Goal: Communication & Community: Ask a question

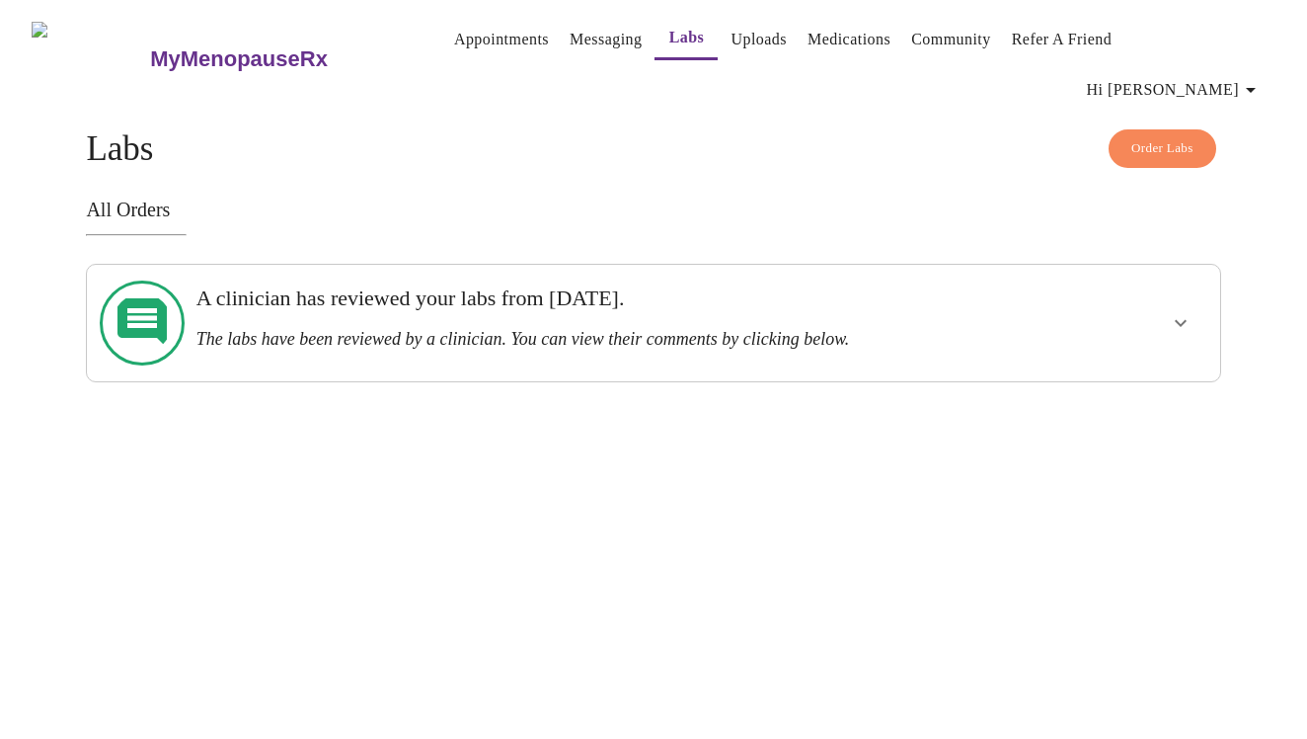
click at [837, 44] on link "Medications" at bounding box center [849, 40] width 83 height 28
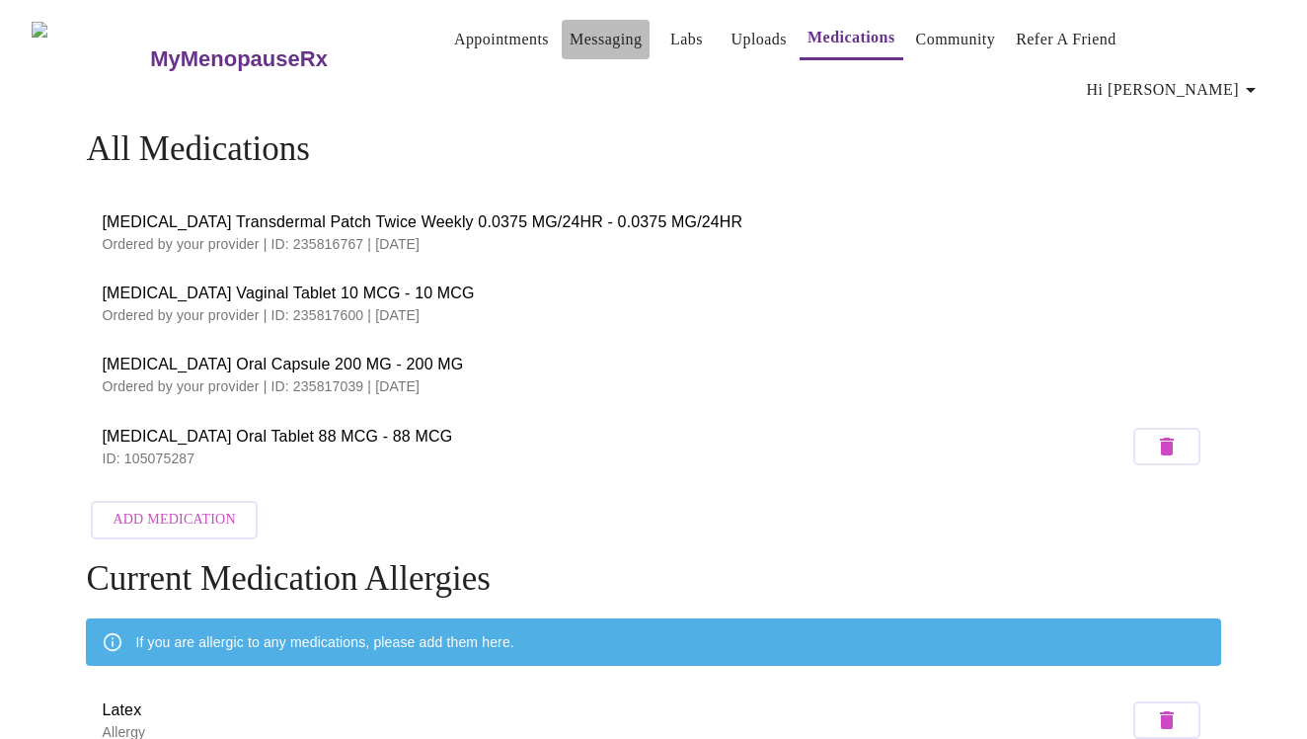
click at [570, 46] on link "Messaging" at bounding box center [606, 40] width 72 height 28
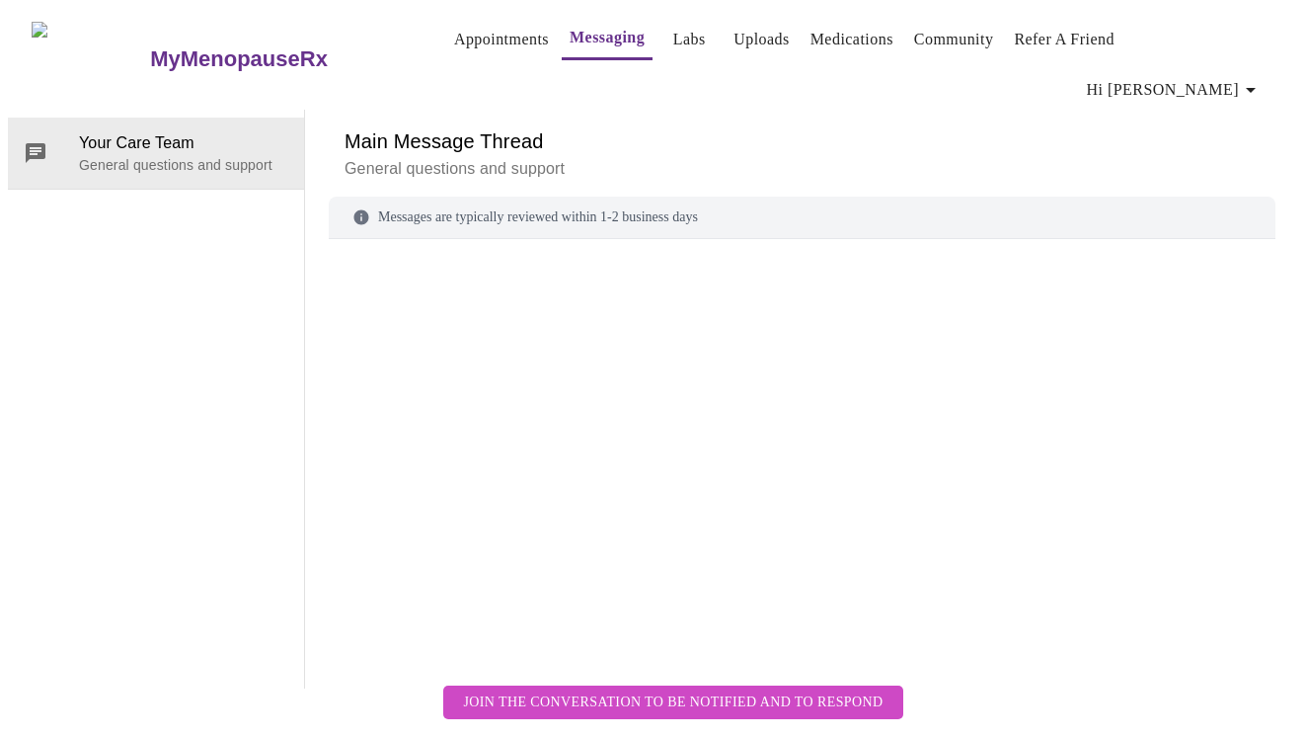
scroll to position [74, 0]
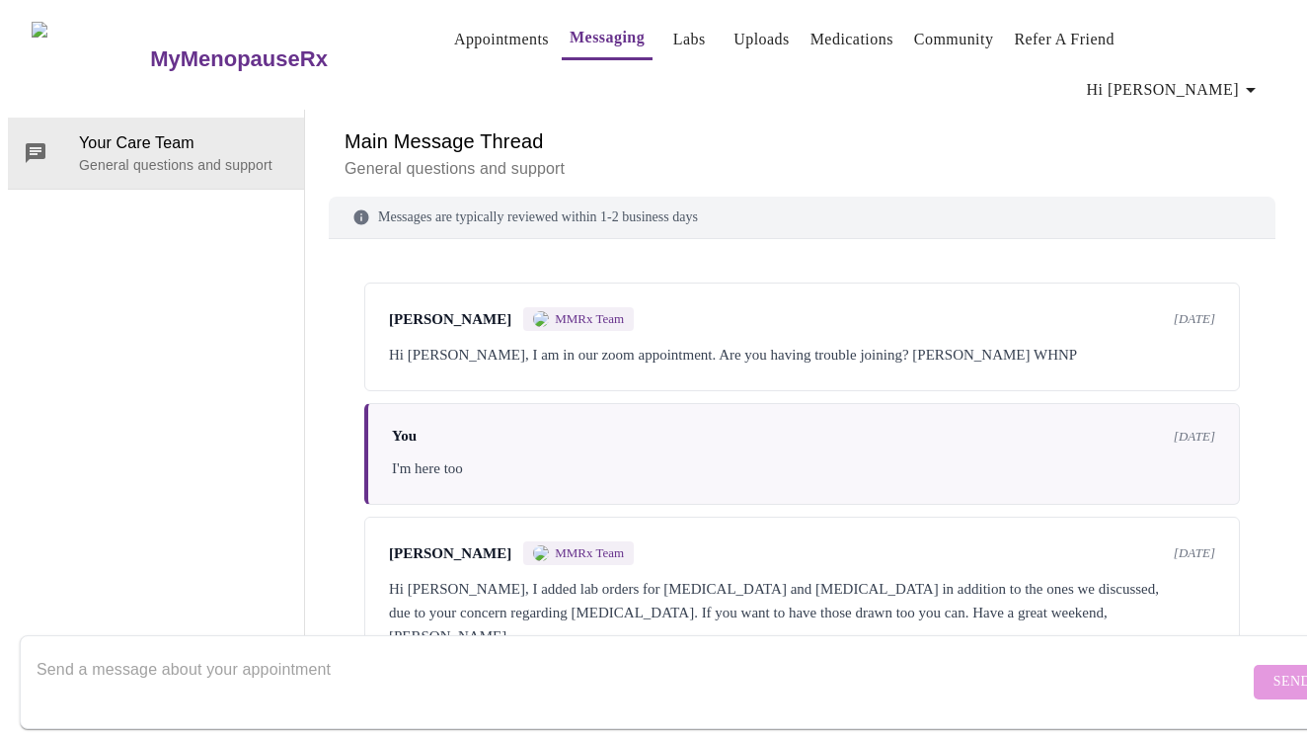
click at [522, 650] on textarea "Send a message about your appointment" at bounding box center [643, 681] width 1212 height 63
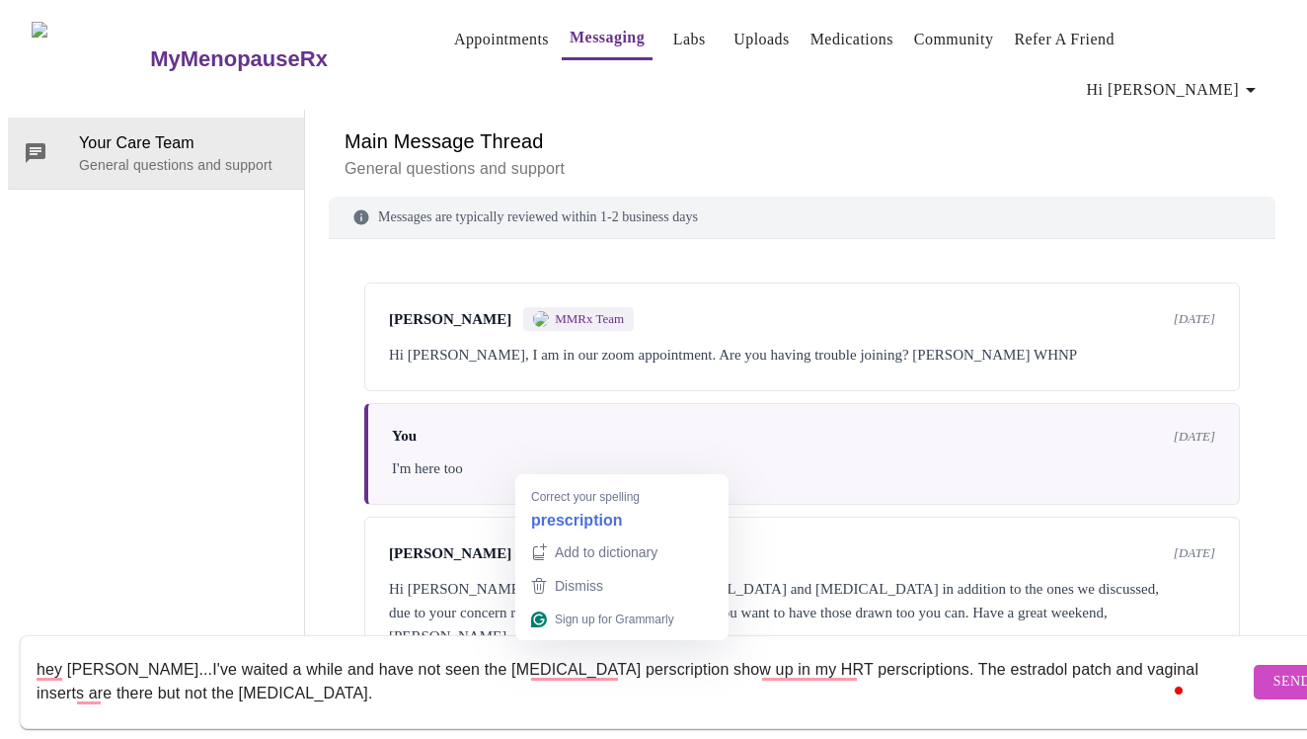
click at [607, 650] on textarea "hey [PERSON_NAME]...I've waited a while and have not seen the [MEDICAL_DATA] pe…" at bounding box center [643, 681] width 1212 height 63
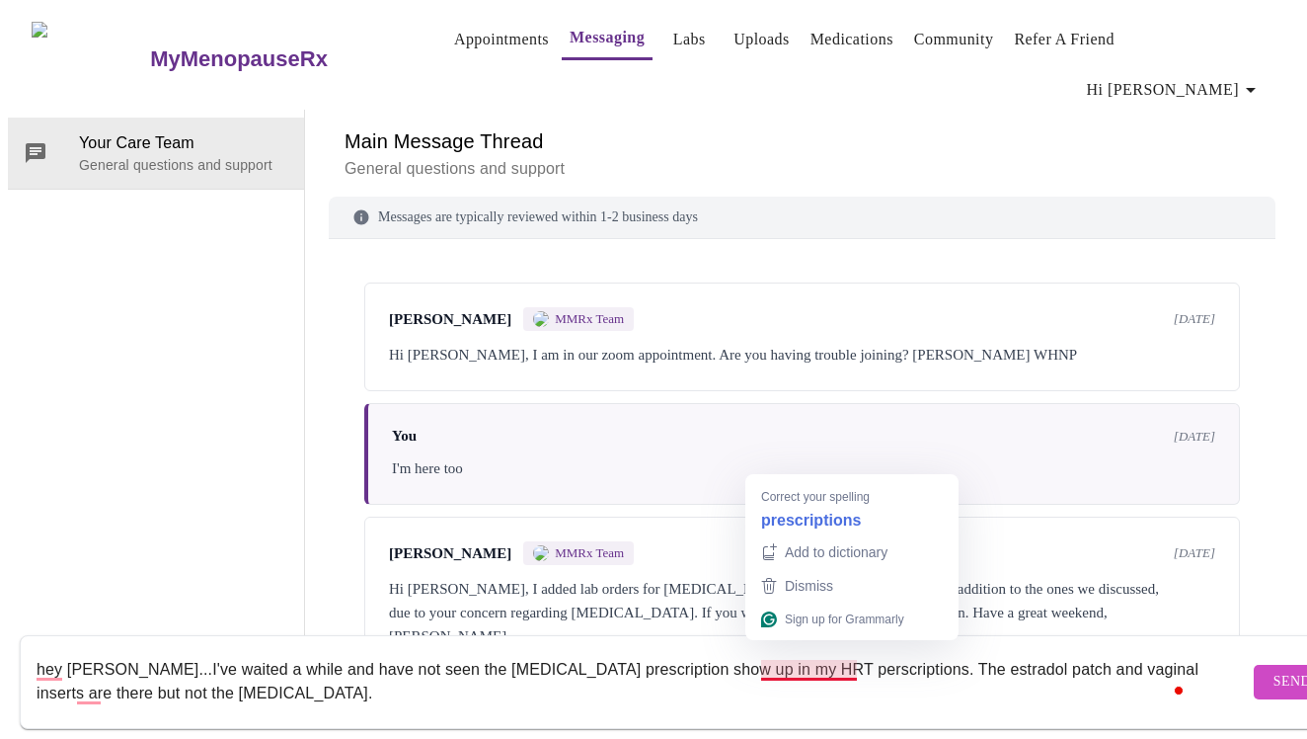
click at [801, 652] on textarea "hey [PERSON_NAME]...I've waited a while and have not seen the [MEDICAL_DATA] pr…" at bounding box center [643, 681] width 1212 height 63
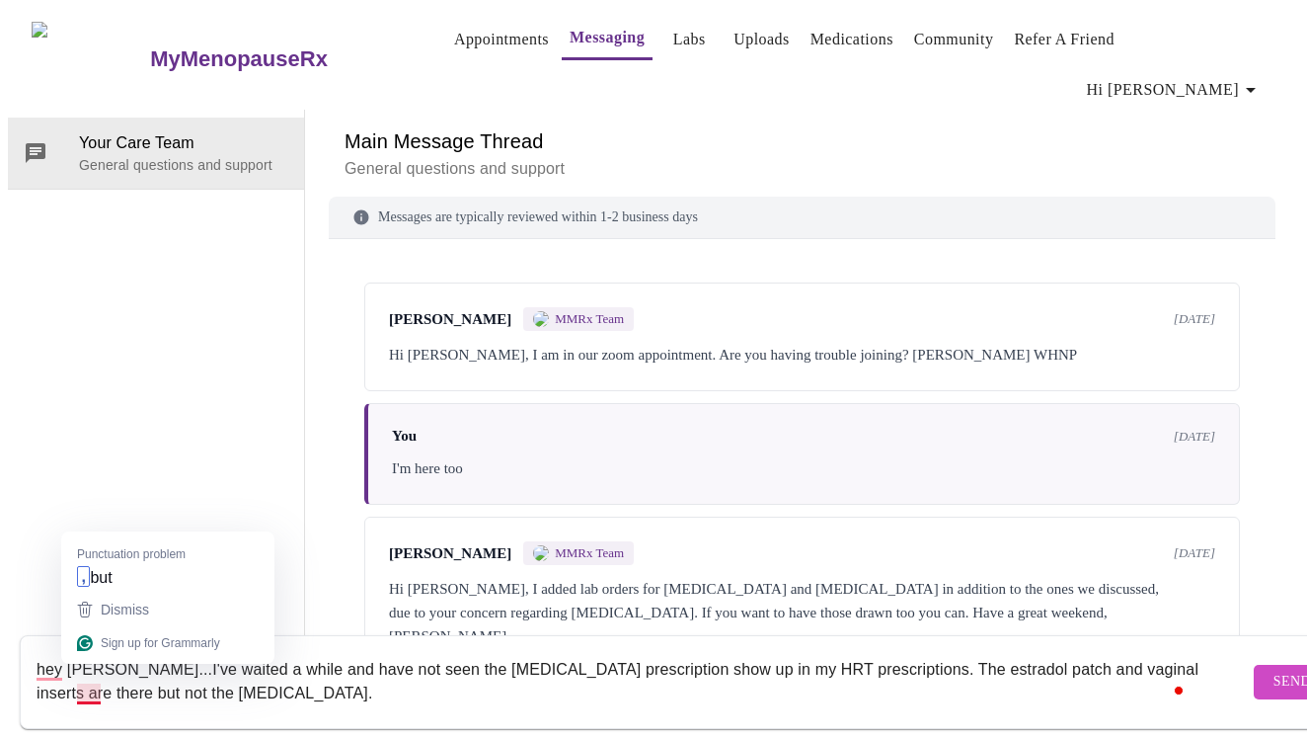
click at [88, 676] on textarea "hey [PERSON_NAME]...I've waited a while and have not seen the [MEDICAL_DATA] pr…" at bounding box center [643, 681] width 1212 height 63
click at [288, 675] on textarea "hey [PERSON_NAME]...I've waited a while and have not seen the [MEDICAL_DATA] pr…" at bounding box center [643, 681] width 1212 height 63
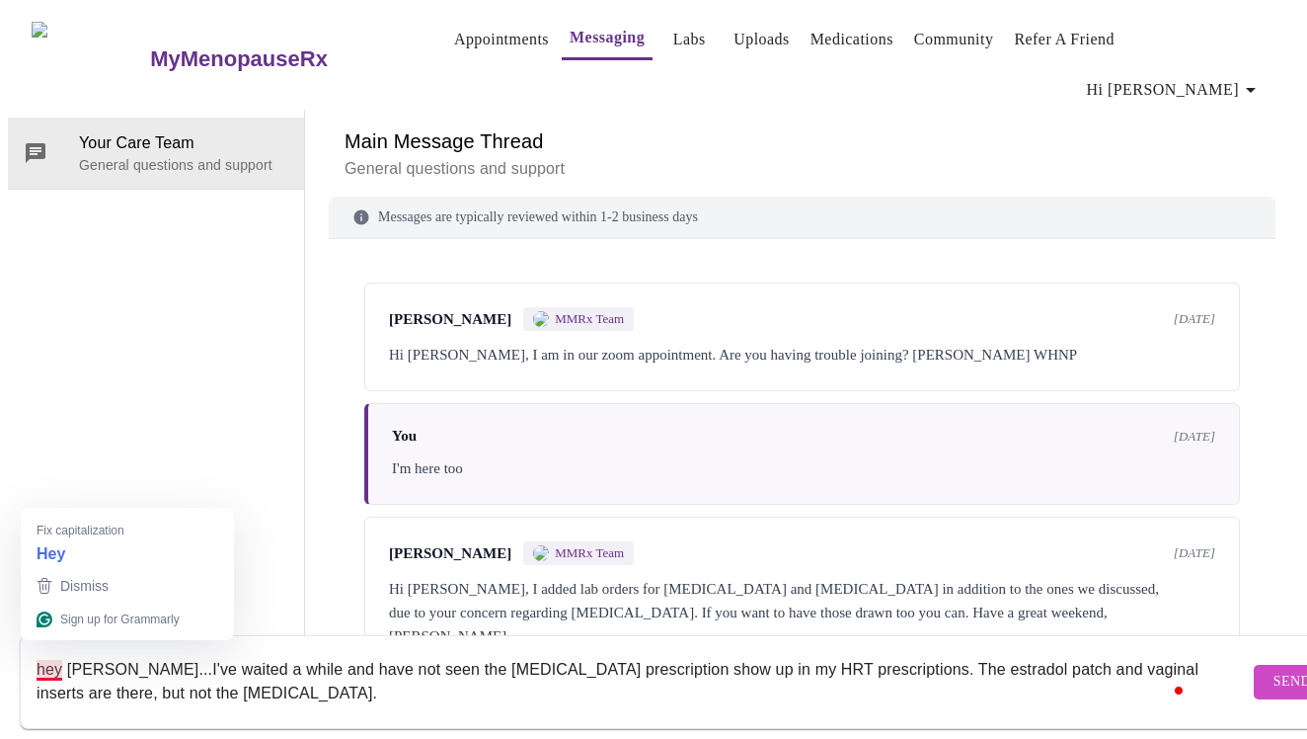
click at [43, 651] on textarea "hey [PERSON_NAME]...I've waited a while and have not seen the [MEDICAL_DATA] pr…" at bounding box center [643, 681] width 1212 height 63
click at [295, 671] on textarea "Hey [PERSON_NAME]...I've waited a while and have not seen the [MEDICAL_DATA] pr…" at bounding box center [643, 681] width 1212 height 63
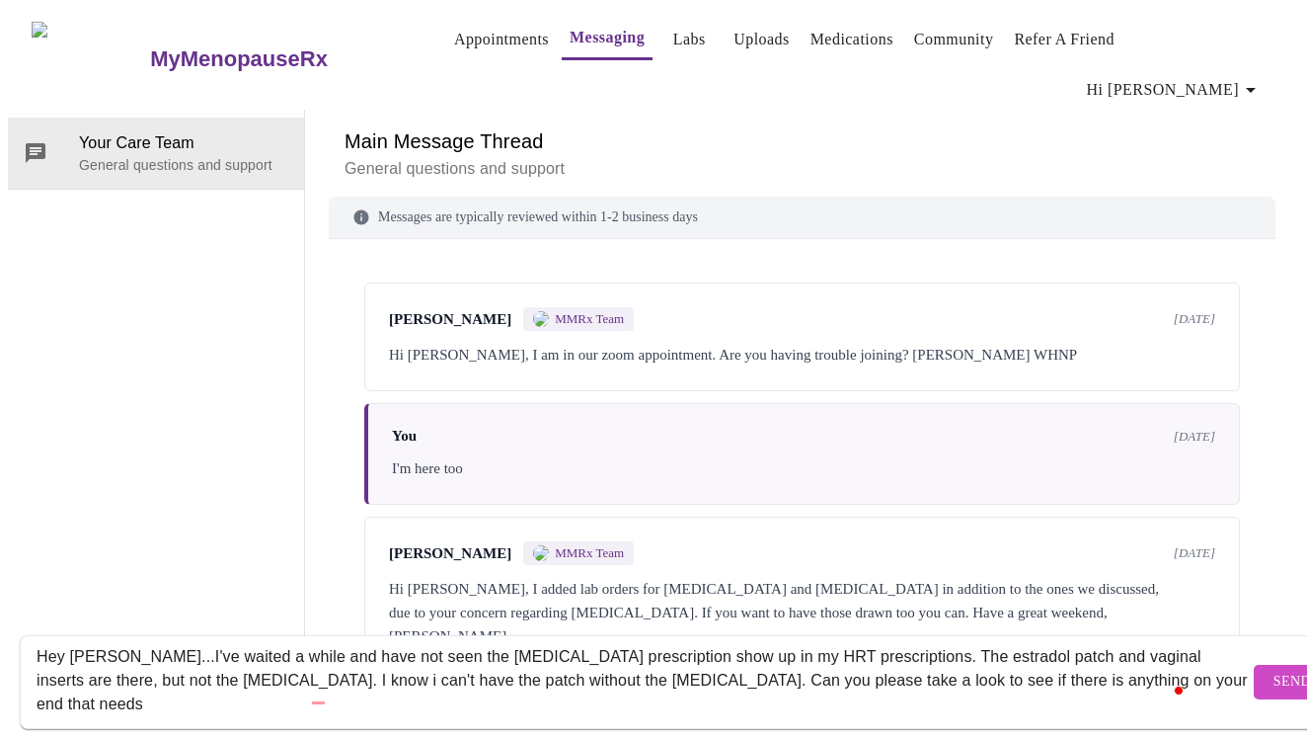
scroll to position [13, 0]
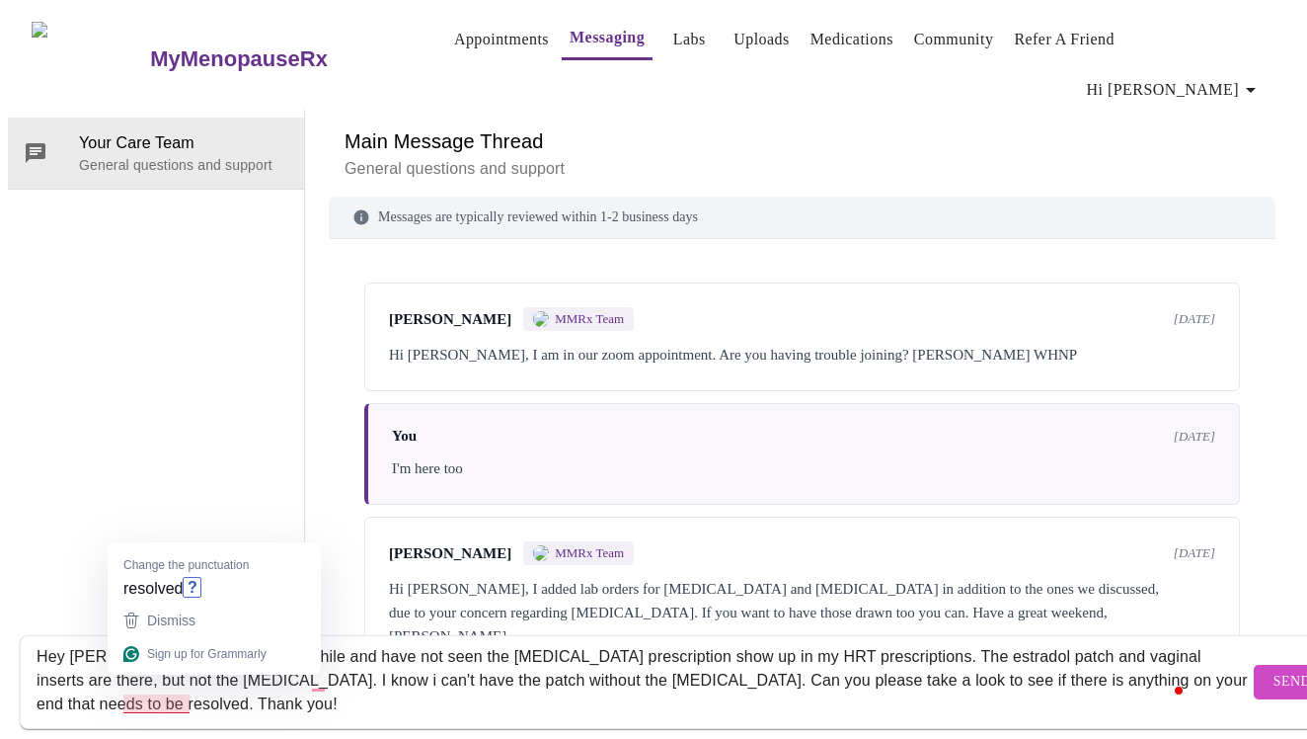
click at [144, 685] on textarea "Hey [PERSON_NAME]...I've waited a while and have not seen the [MEDICAL_DATA] pr…" at bounding box center [643, 681] width 1212 height 63
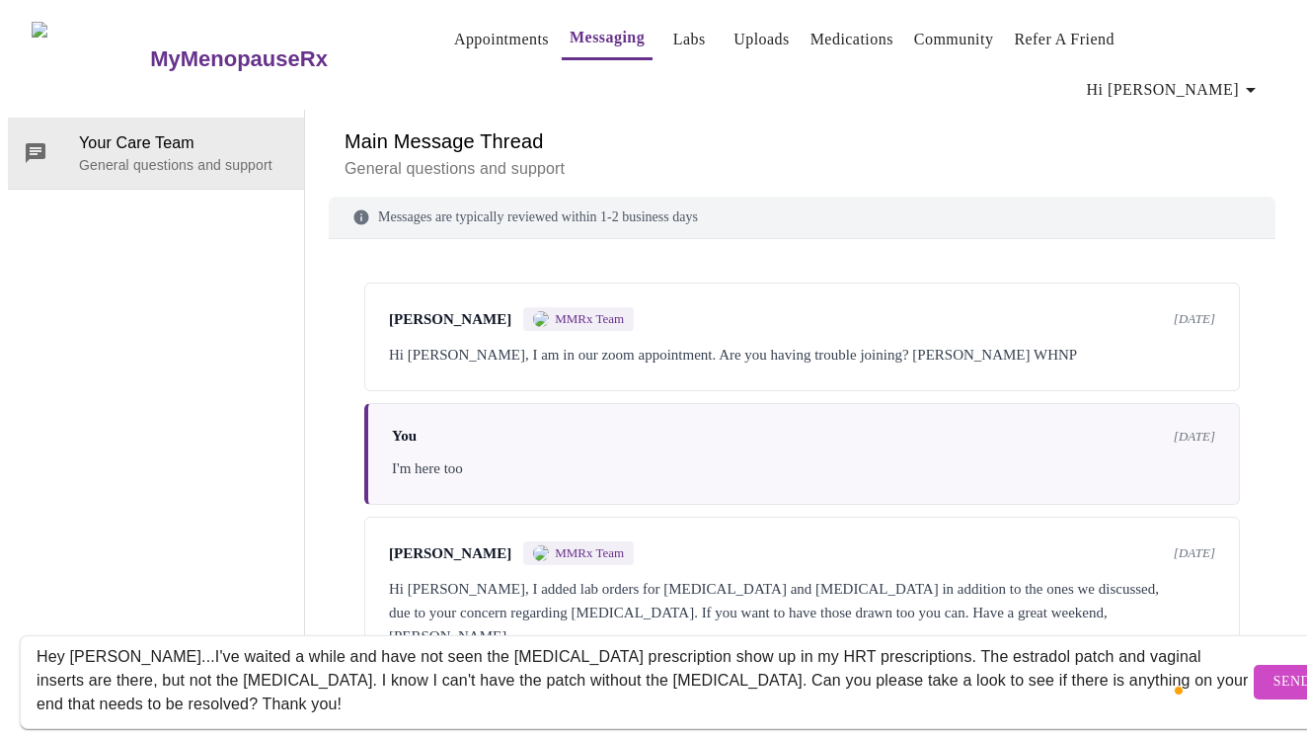
type textarea "Hey [PERSON_NAME]...I've waited a while and have not seen the [MEDICAL_DATA] pr…"
click at [1274, 669] on span "Send" at bounding box center [1293, 681] width 38 height 25
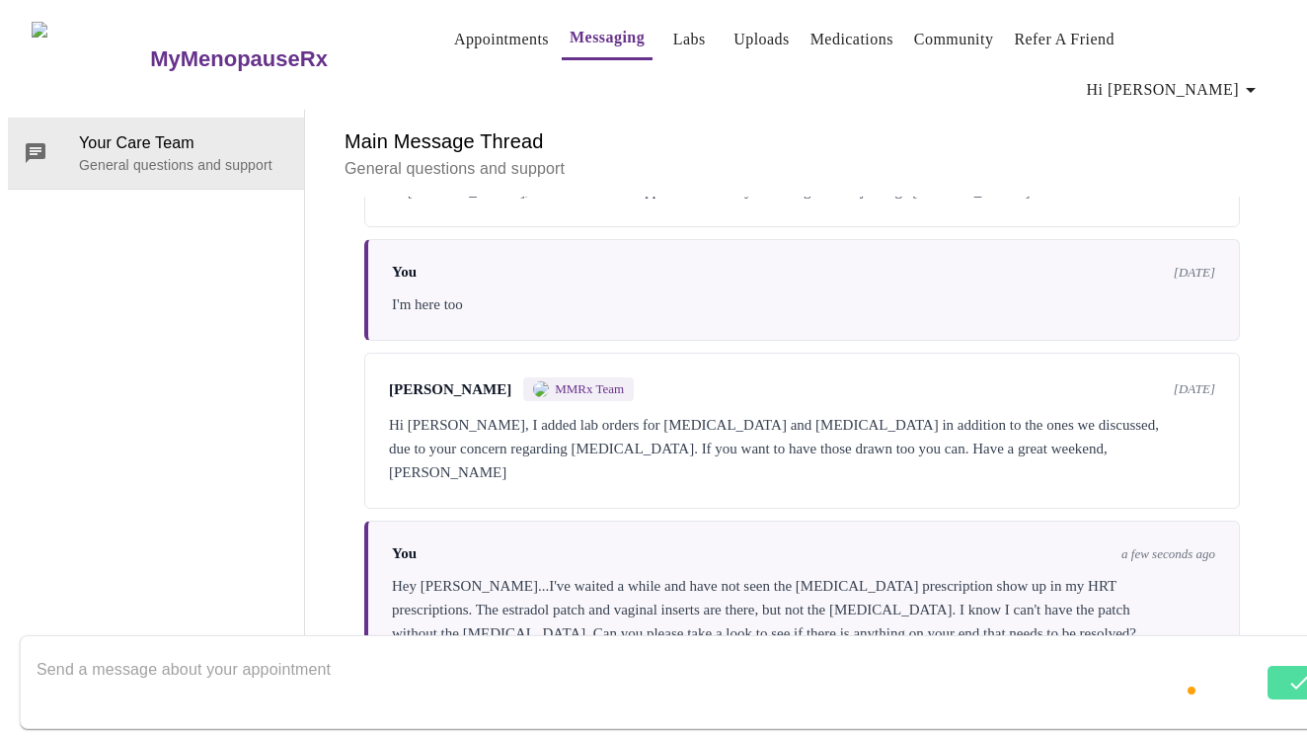
scroll to position [164, 0]
